Goal: Transaction & Acquisition: Download file/media

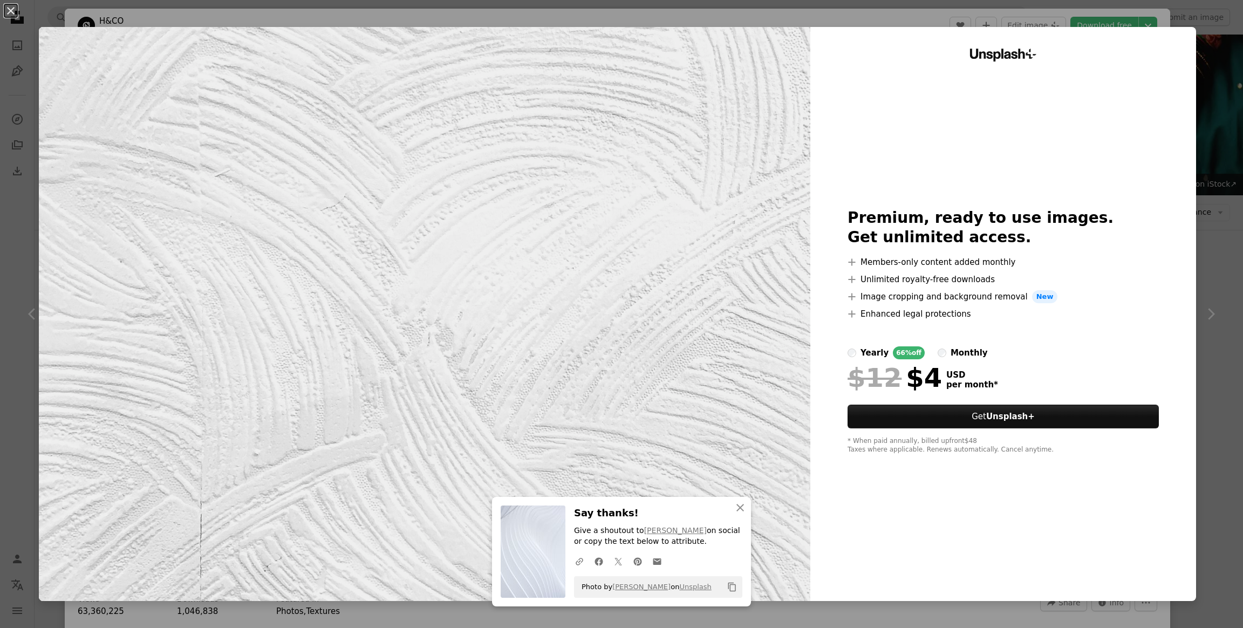
scroll to position [1133, 0]
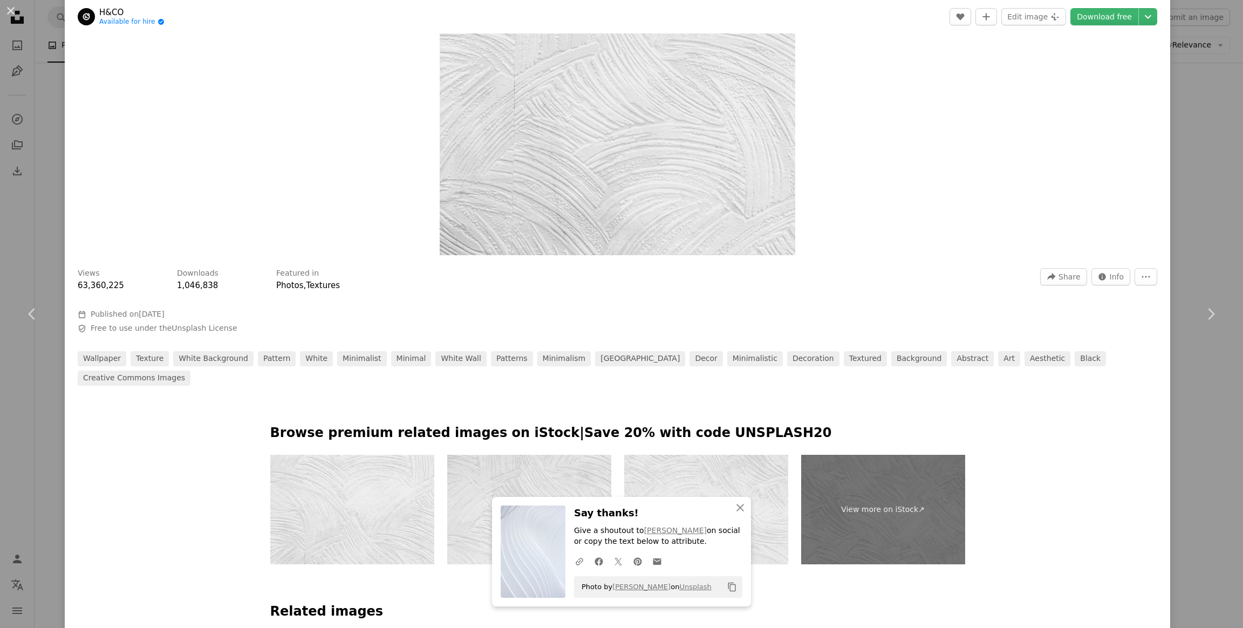
scroll to position [324, 0]
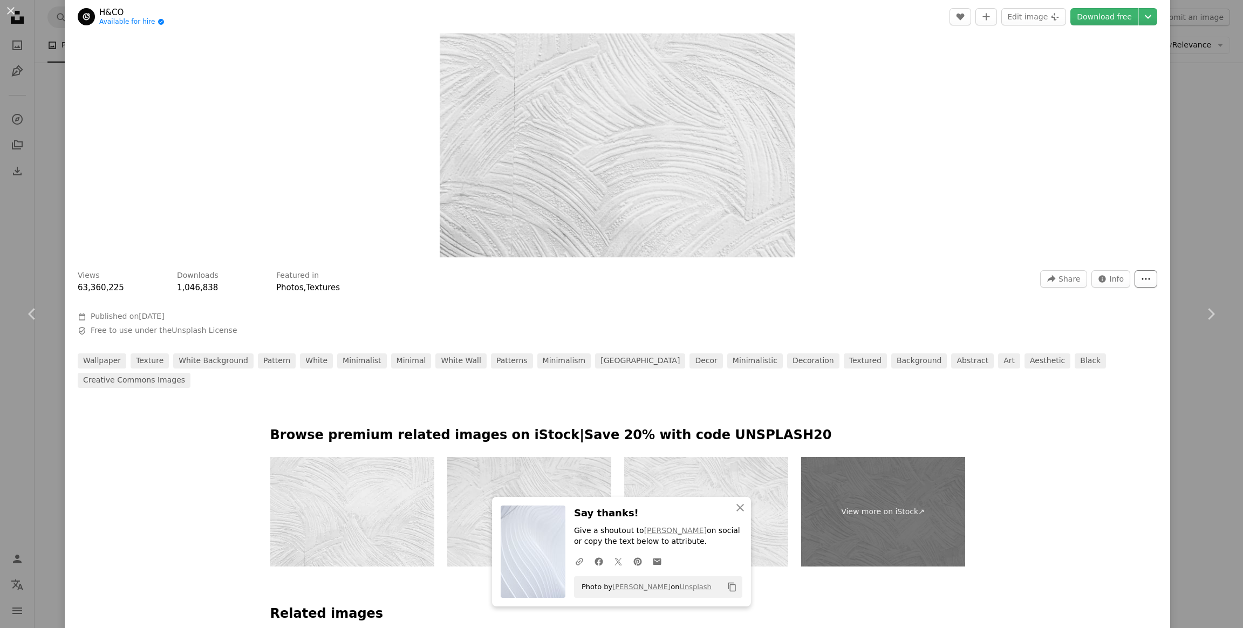
click at [1141, 282] on icon "More Actions" at bounding box center [1146, 279] width 10 height 10
click at [1141, 279] on icon "More Actions" at bounding box center [1146, 279] width 10 height 10
